Goal: Task Accomplishment & Management: Manage account settings

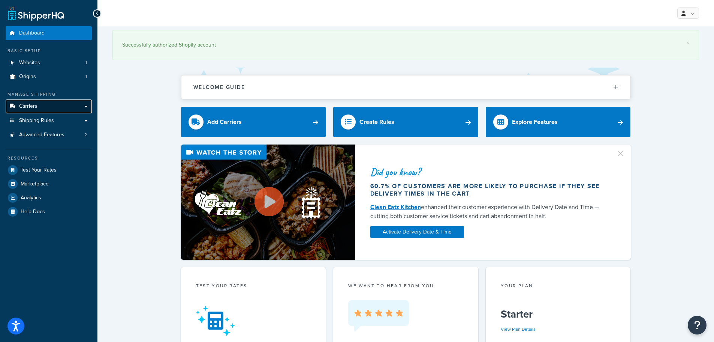
click at [51, 105] on link "Carriers" at bounding box center [49, 106] width 86 height 14
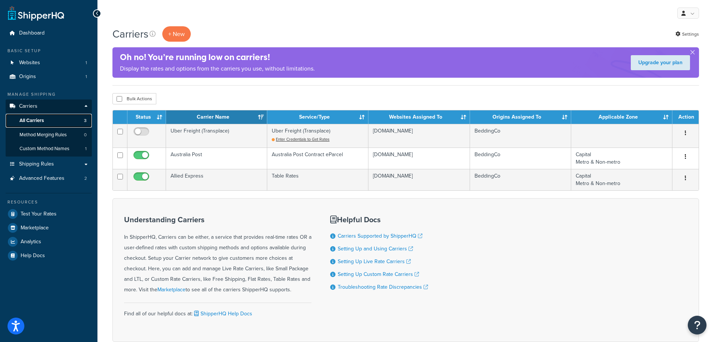
click at [36, 121] on span "All Carriers" at bounding box center [31, 120] width 24 height 6
click at [47, 177] on span "Advanced Features" at bounding box center [41, 178] width 45 height 6
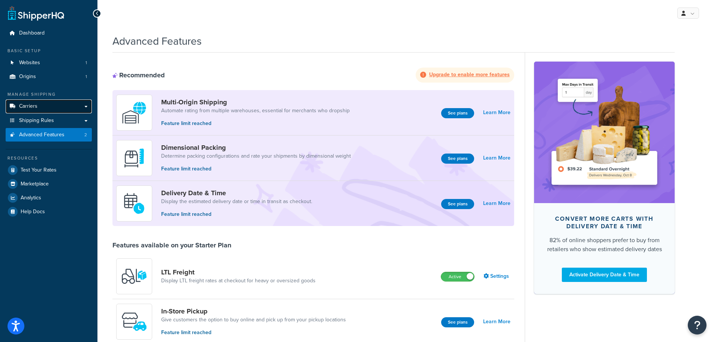
click at [34, 109] on span "Carriers" at bounding box center [28, 106] width 18 height 6
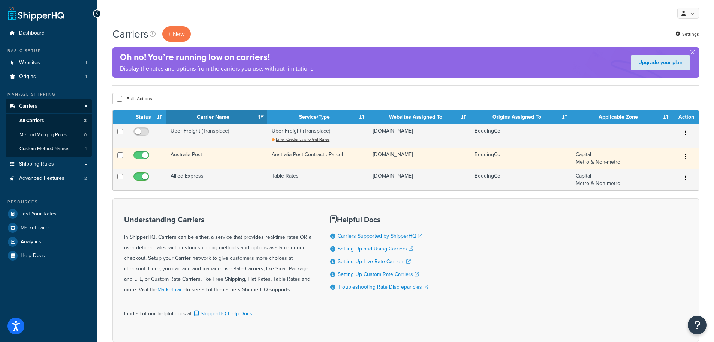
click at [686, 156] on icon "button" at bounding box center [685, 156] width 1 height 5
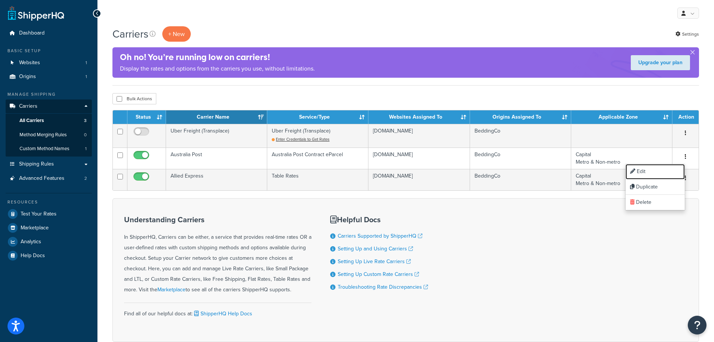
drag, startPoint x: 650, startPoint y: 172, endPoint x: 475, endPoint y: 193, distance: 176.3
click at [650, 172] on link "Edit" at bounding box center [655, 171] width 59 height 15
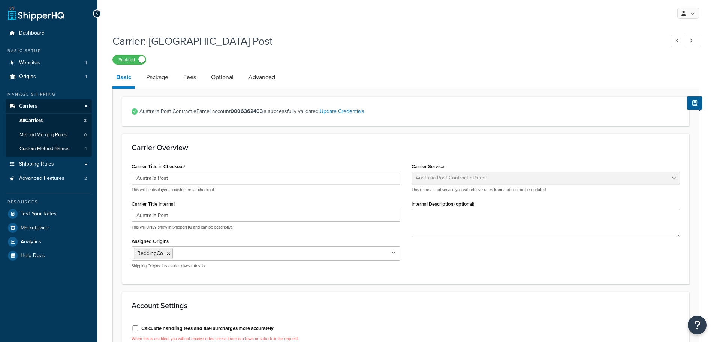
select select "eParcel"
click at [89, 163] on link "Shipping Rules" at bounding box center [49, 164] width 86 height 14
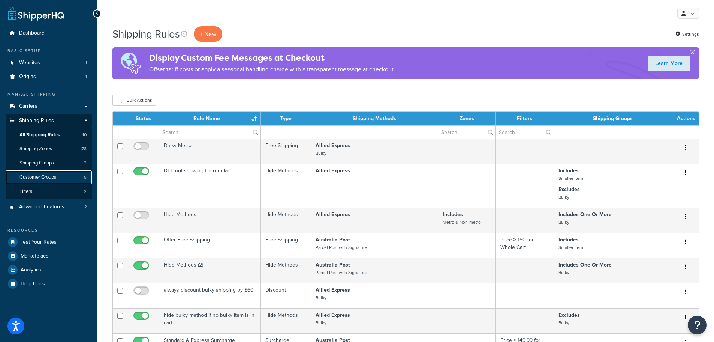
click at [42, 174] on span "Customer Groups" at bounding box center [37, 177] width 37 height 6
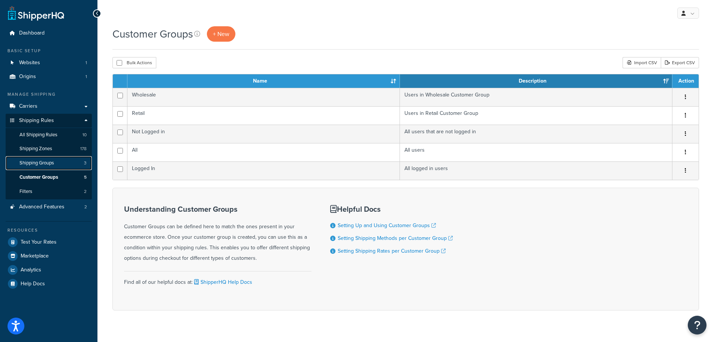
click at [41, 163] on span "Shipping Groups" at bounding box center [36, 163] width 34 height 6
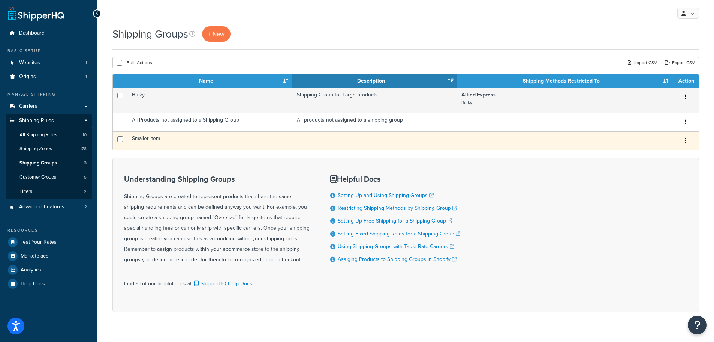
click at [688, 140] on button "button" at bounding box center [686, 141] width 10 height 12
click at [650, 153] on link "Edit" at bounding box center [655, 155] width 59 height 15
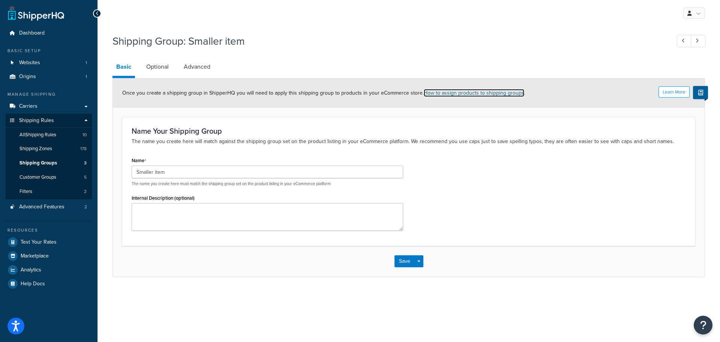
click at [458, 92] on link "How to assign products to shipping groups" at bounding box center [474, 93] width 100 height 8
